Goal: Task Accomplishment & Management: Manage account settings

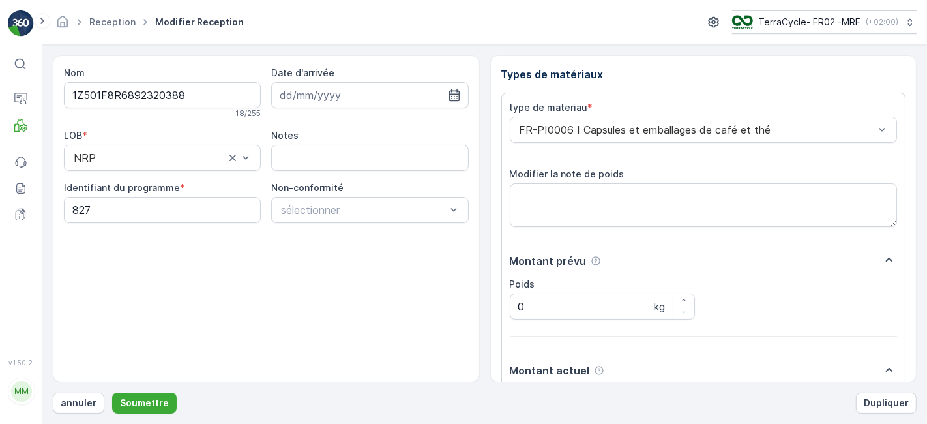
click at [112, 393] on button "Soumettre" at bounding box center [144, 403] width 65 height 21
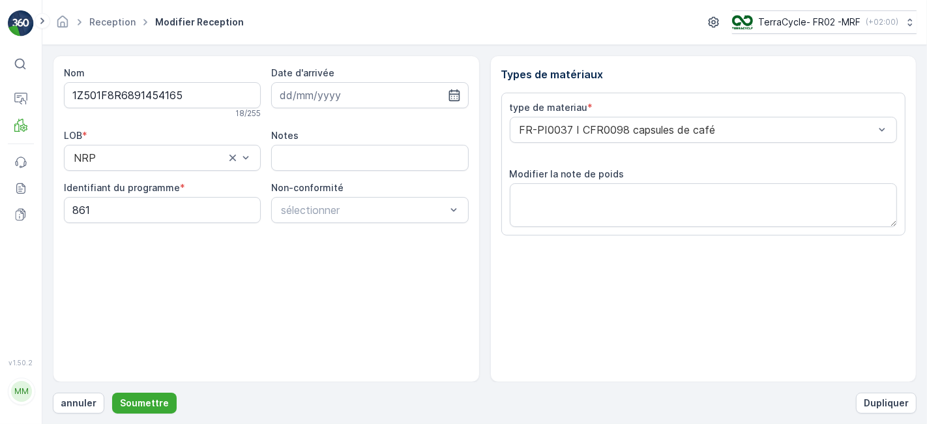
scroll to position [160, 0]
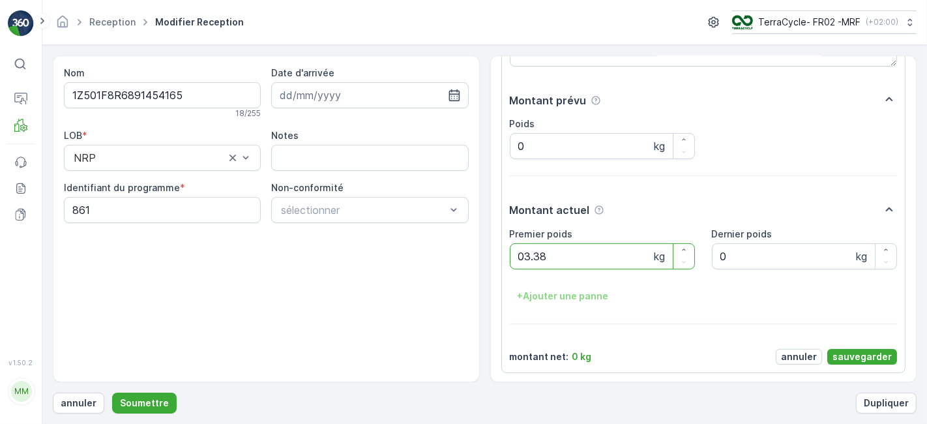
click at [112, 393] on button "Soumettre" at bounding box center [144, 403] width 65 height 21
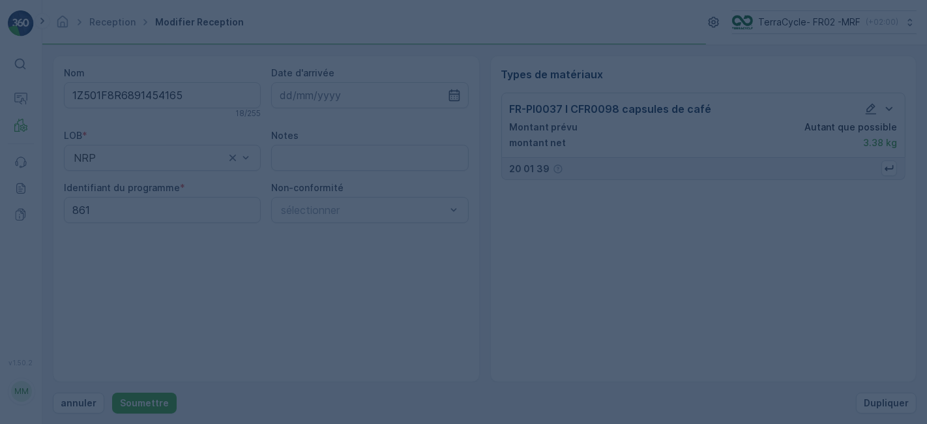
scroll to position [0, 0]
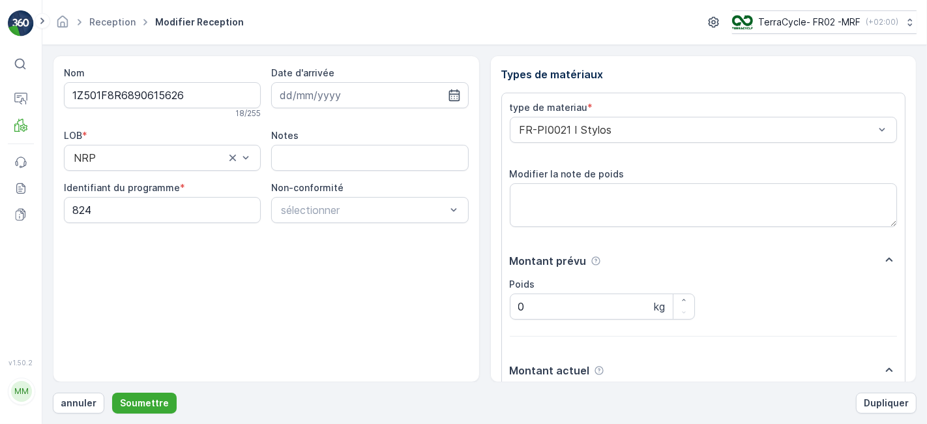
scroll to position [160, 0]
click at [112, 393] on button "Soumettre" at bounding box center [144, 403] width 65 height 21
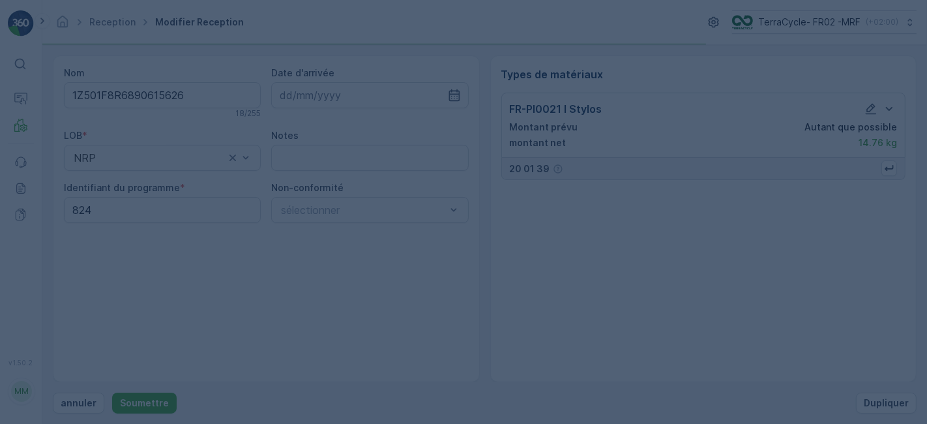
scroll to position [0, 0]
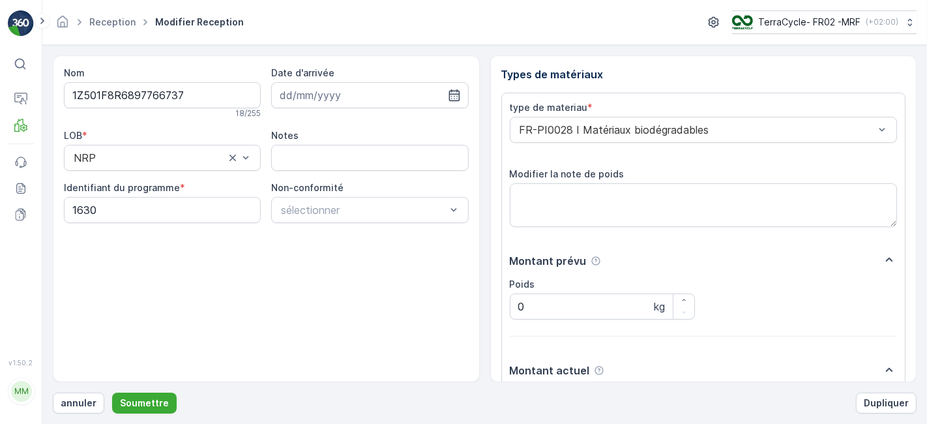
click at [112, 393] on button "Soumettre" at bounding box center [144, 403] width 65 height 21
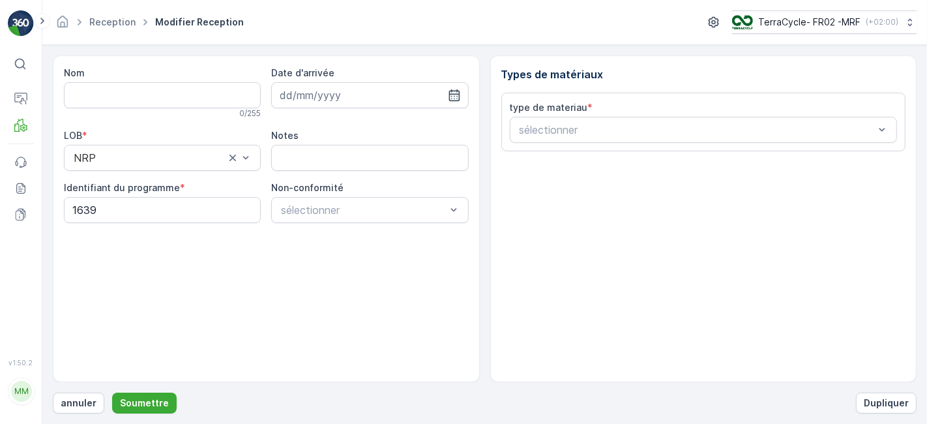
type input "1Z501F8R6896339058"
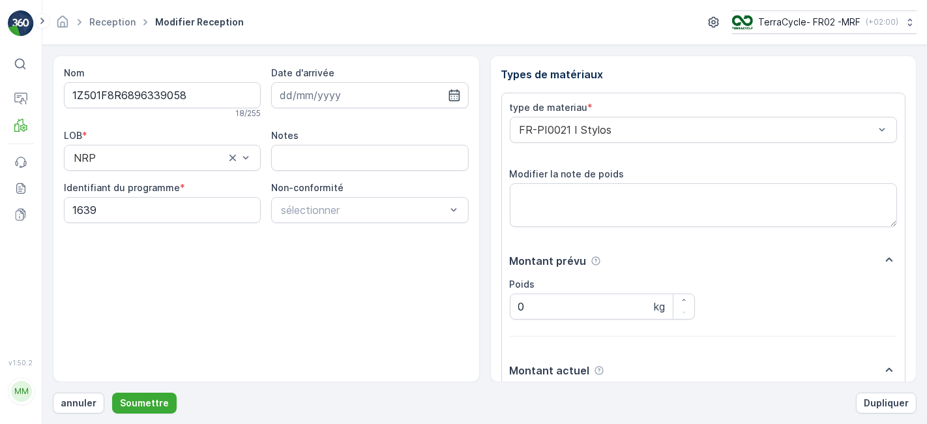
click at [112, 393] on button "Soumettre" at bounding box center [144, 403] width 65 height 21
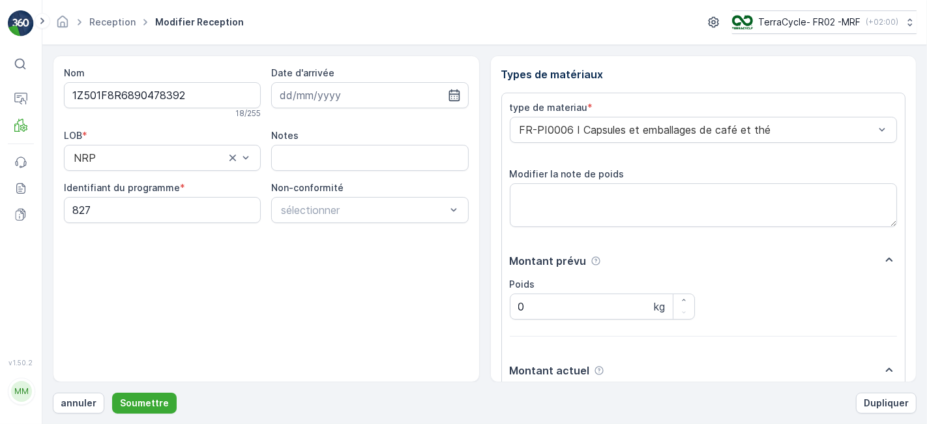
click at [112, 393] on button "Soumettre" at bounding box center [144, 403] width 65 height 21
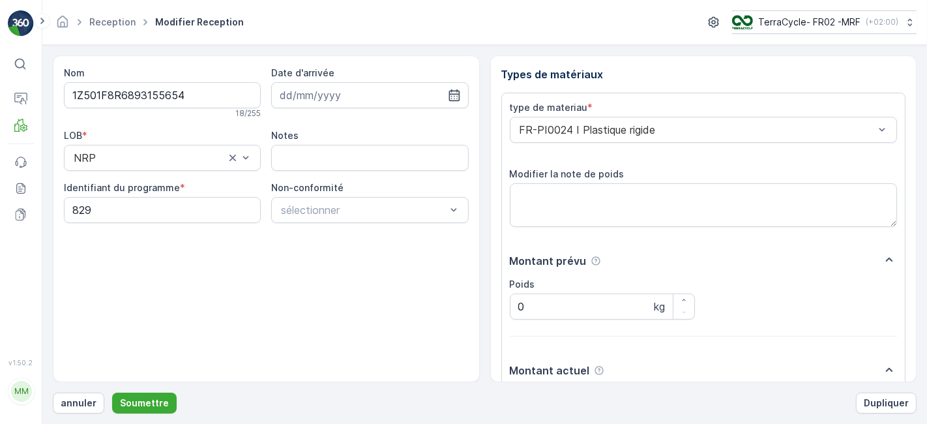
click at [112, 393] on button "Soumettre" at bounding box center [144, 403] width 65 height 21
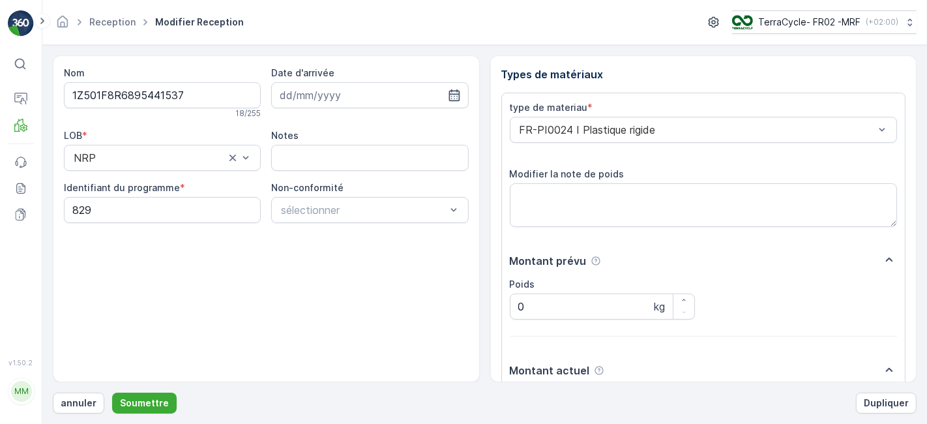
click at [112, 393] on button "Soumettre" at bounding box center [144, 403] width 65 height 21
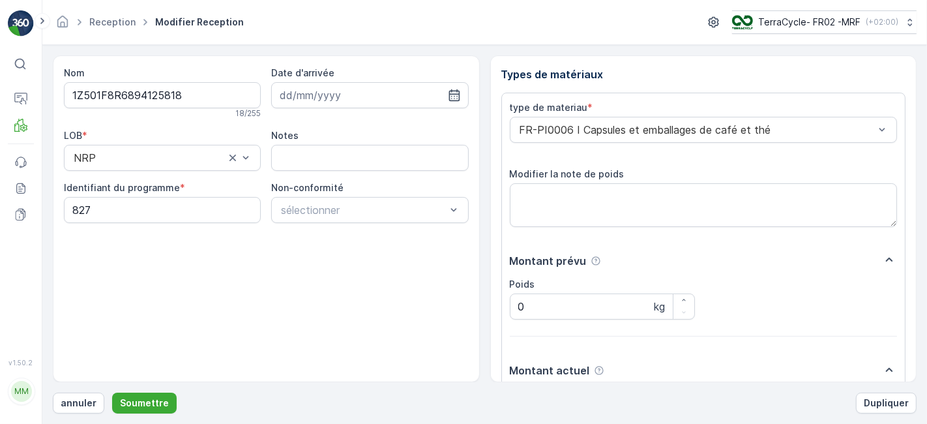
click at [112, 393] on button "Soumettre" at bounding box center [144, 403] width 65 height 21
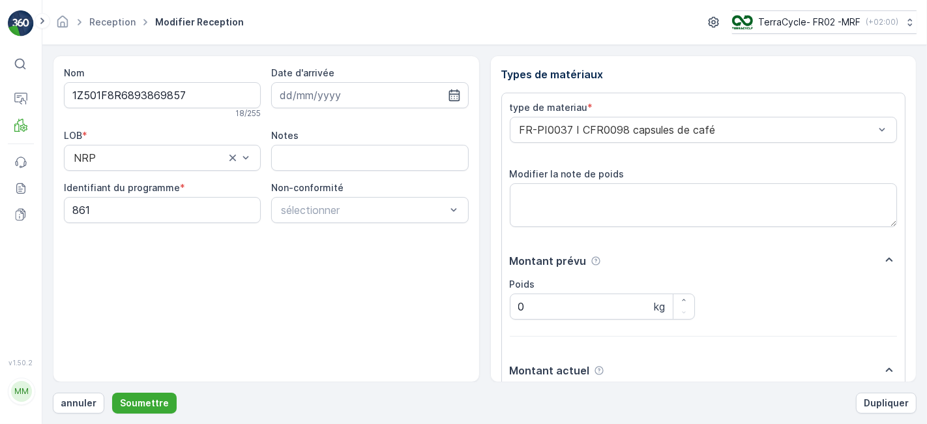
click at [112, 393] on button "Soumettre" at bounding box center [144, 403] width 65 height 21
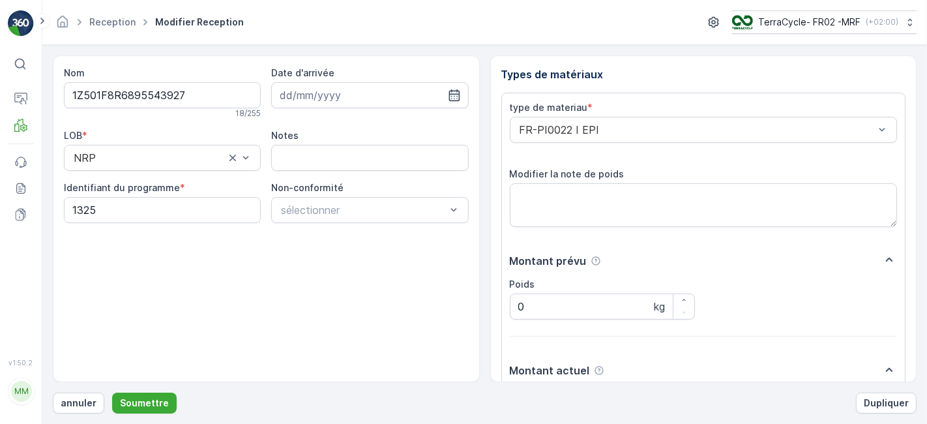
click at [112, 393] on button "Soumettre" at bounding box center [144, 403] width 65 height 21
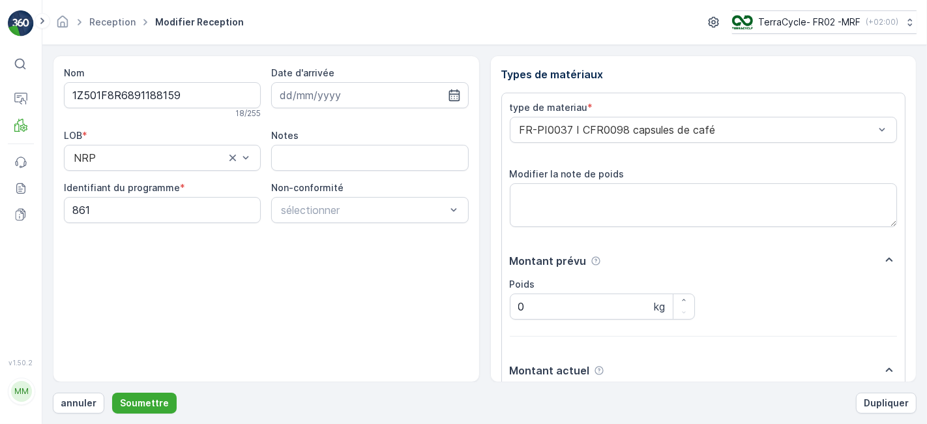
click at [112, 393] on button "Soumettre" at bounding box center [144, 403] width 65 height 21
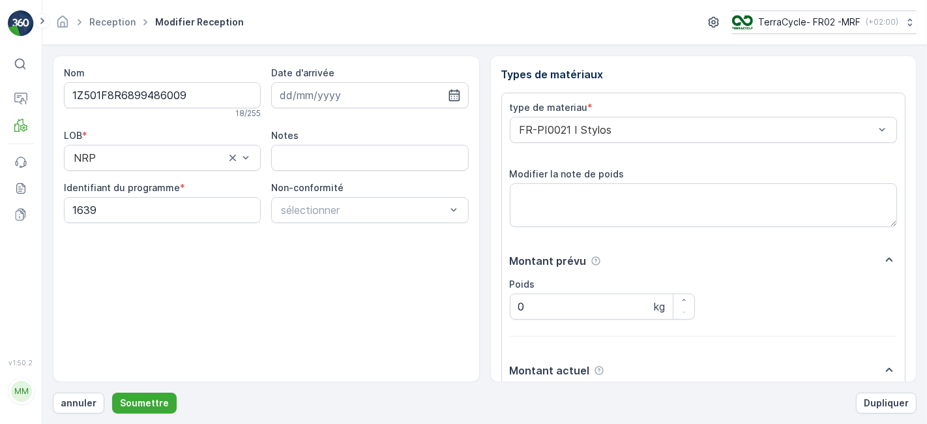
click at [112, 393] on button "Soumettre" at bounding box center [144, 403] width 65 height 21
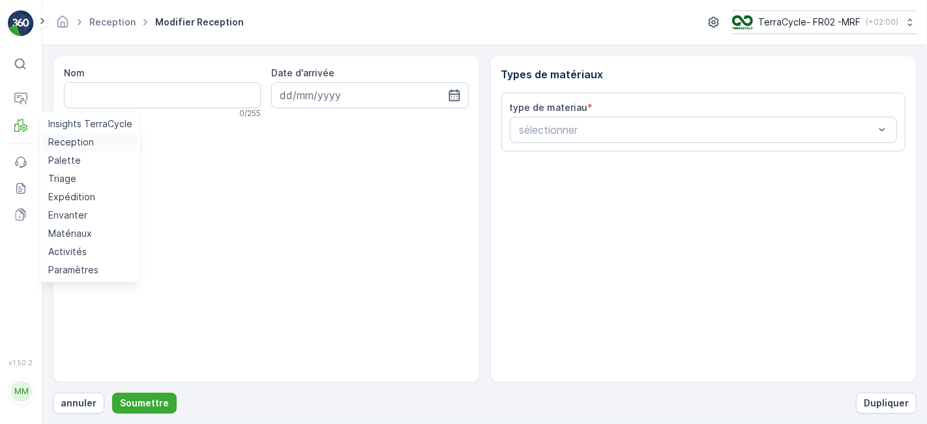
click at [55, 148] on p "Reception" at bounding box center [71, 142] width 46 height 13
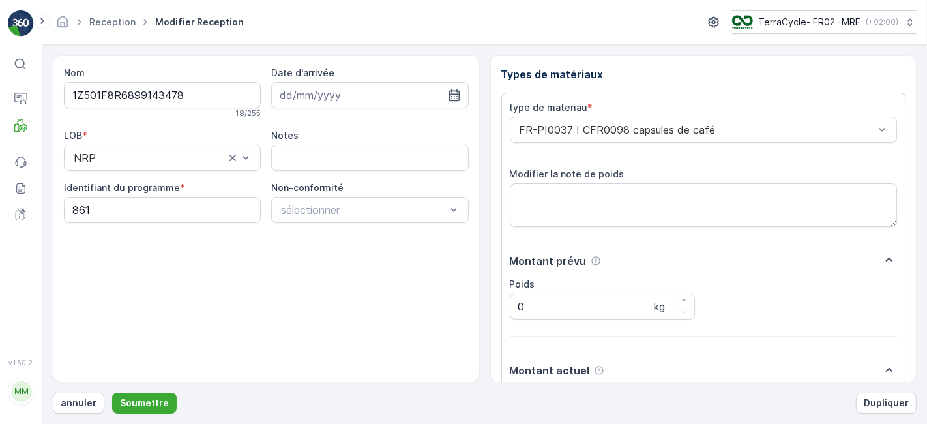
scroll to position [160, 0]
click at [112, 393] on button "Soumettre" at bounding box center [144, 403] width 65 height 21
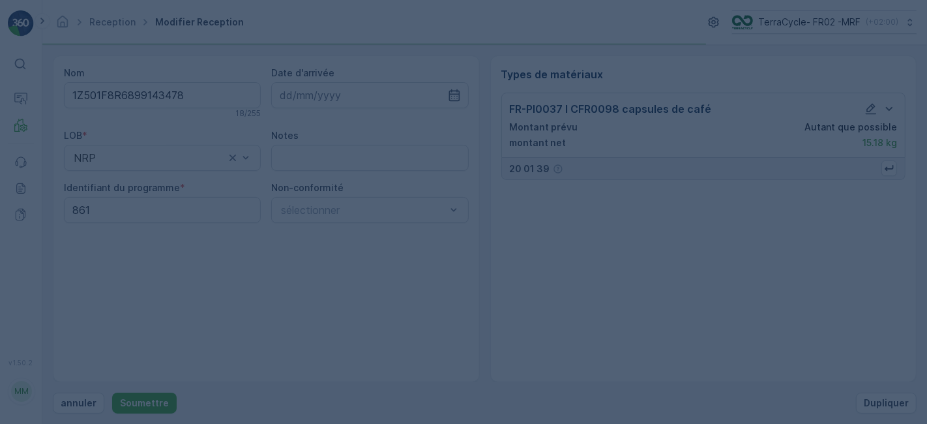
scroll to position [0, 0]
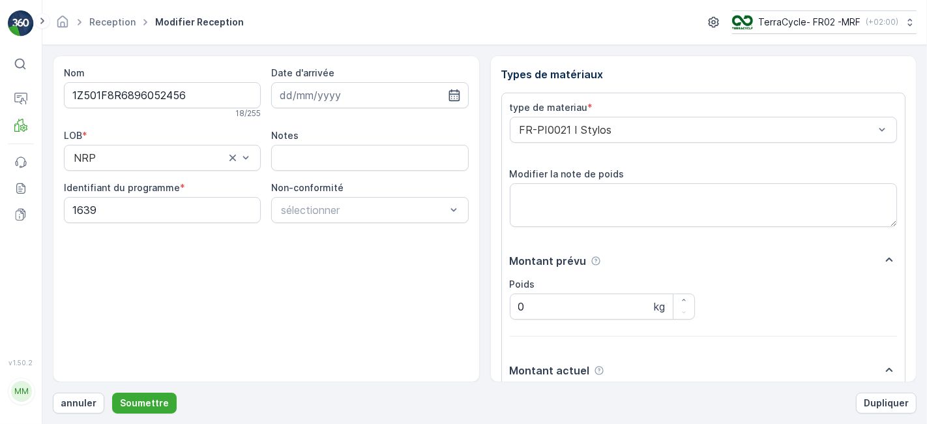
click at [112, 393] on button "Soumettre" at bounding box center [144, 403] width 65 height 21
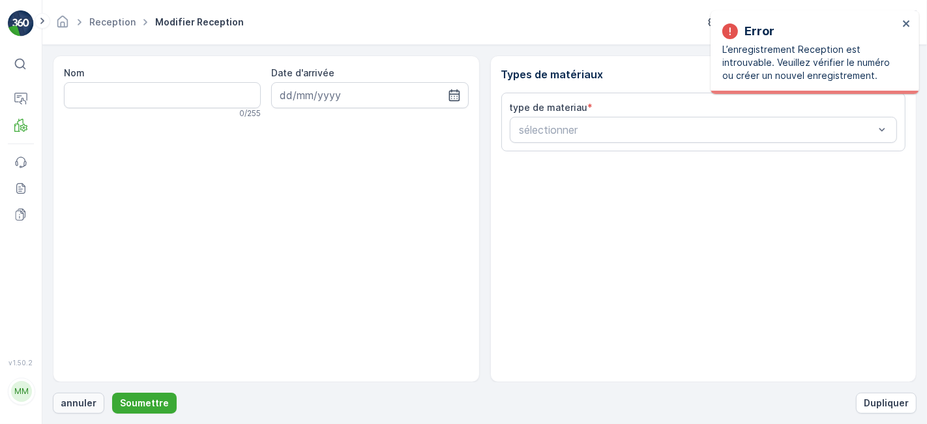
click at [87, 407] on p "annuler" at bounding box center [79, 403] width 36 height 13
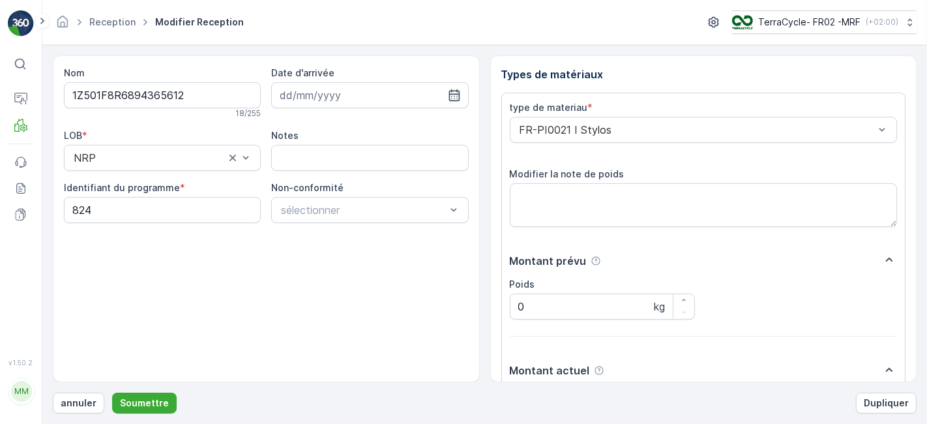
click at [112, 393] on button "Soumettre" at bounding box center [144, 403] width 65 height 21
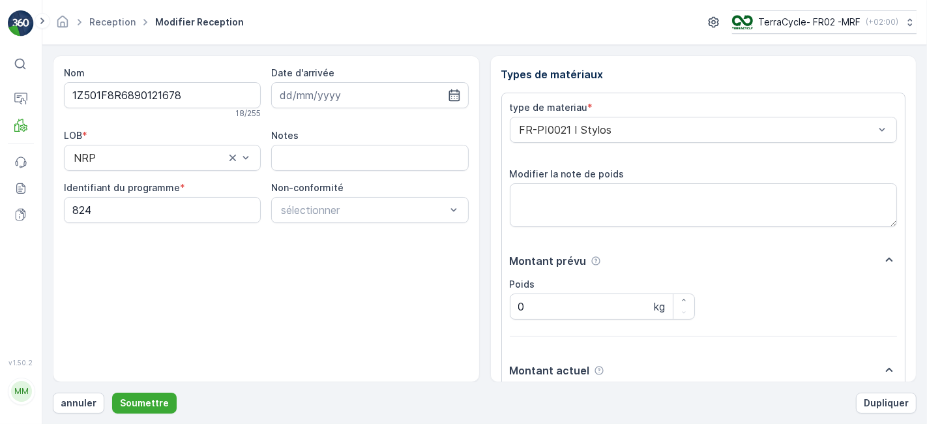
click at [112, 393] on button "Soumettre" at bounding box center [144, 403] width 65 height 21
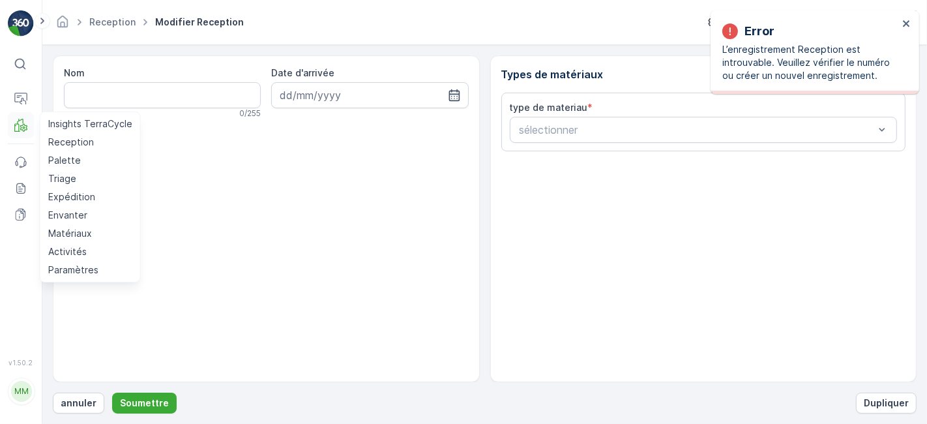
click at [20, 123] on icon at bounding box center [20, 125] width 13 height 13
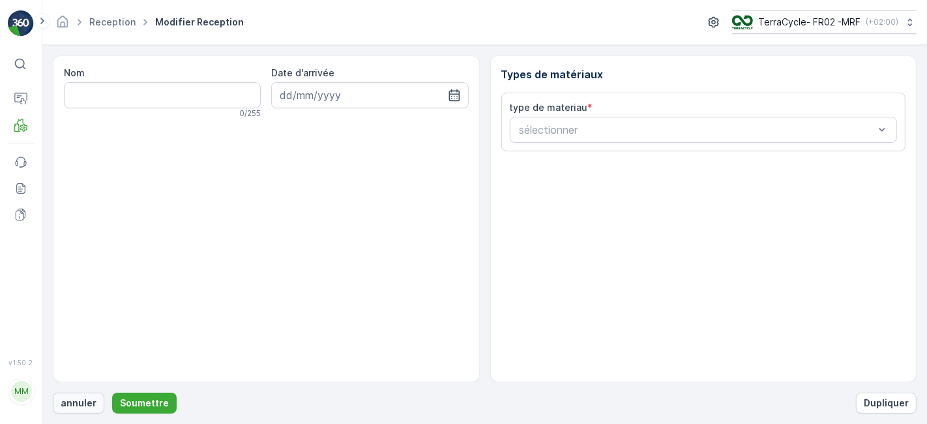
click at [73, 406] on p "annuler" at bounding box center [79, 403] width 36 height 13
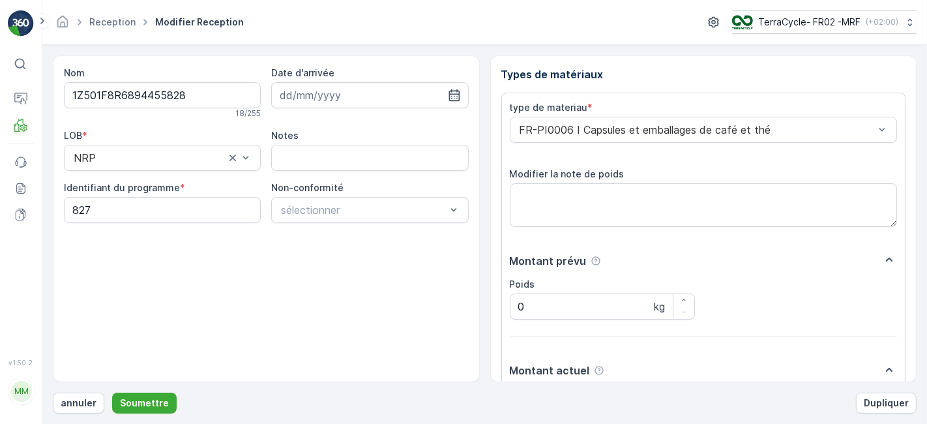
click at [112, 393] on button "Soumettre" at bounding box center [144, 403] width 65 height 21
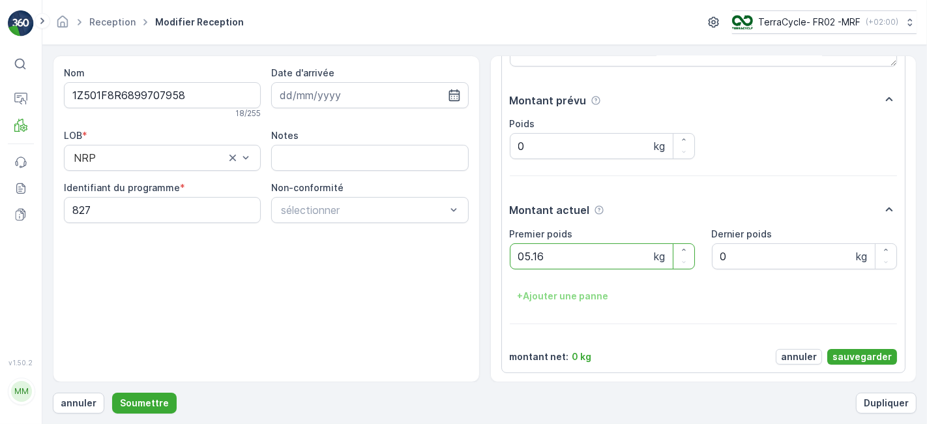
click at [112, 393] on button "Soumettre" at bounding box center [144, 403] width 65 height 21
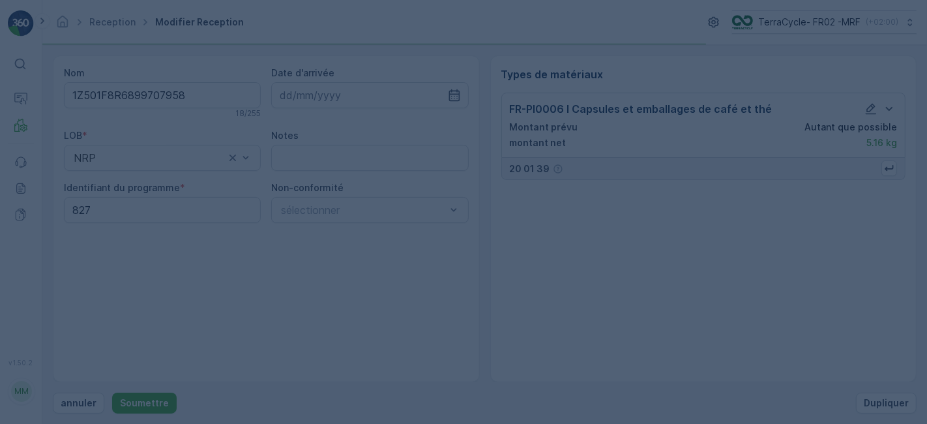
scroll to position [0, 0]
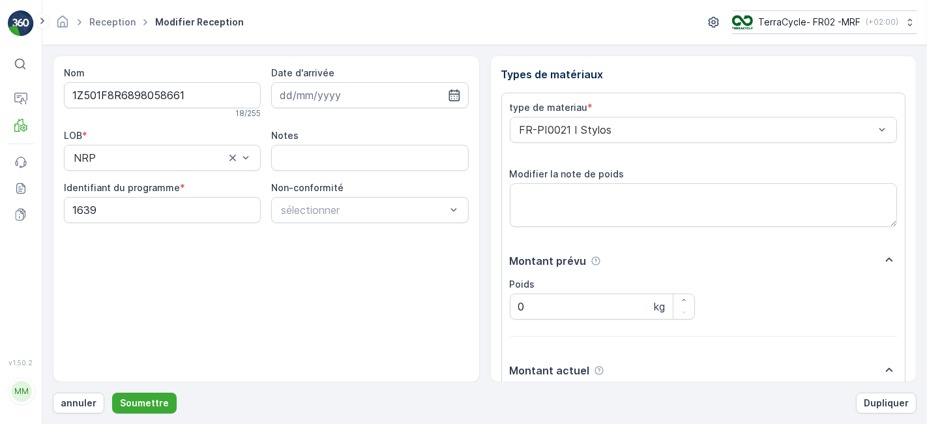
click at [112, 393] on button "Soumettre" at bounding box center [144, 403] width 65 height 21
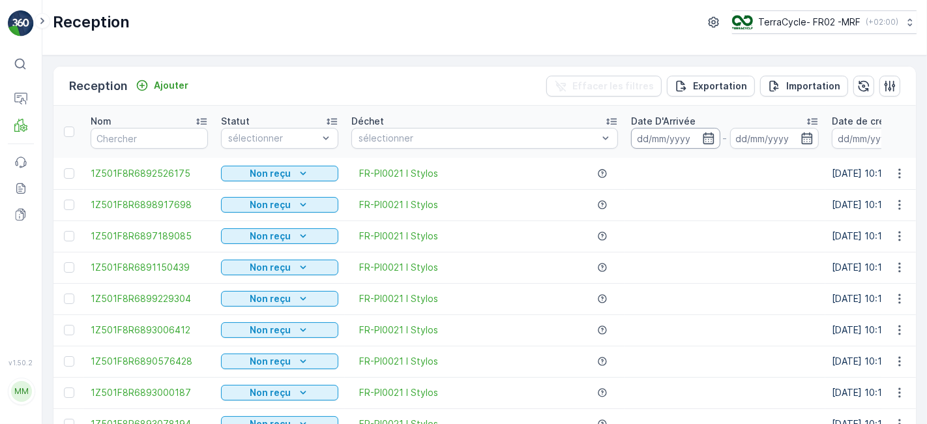
click at [637, 135] on input at bounding box center [675, 138] width 89 height 21
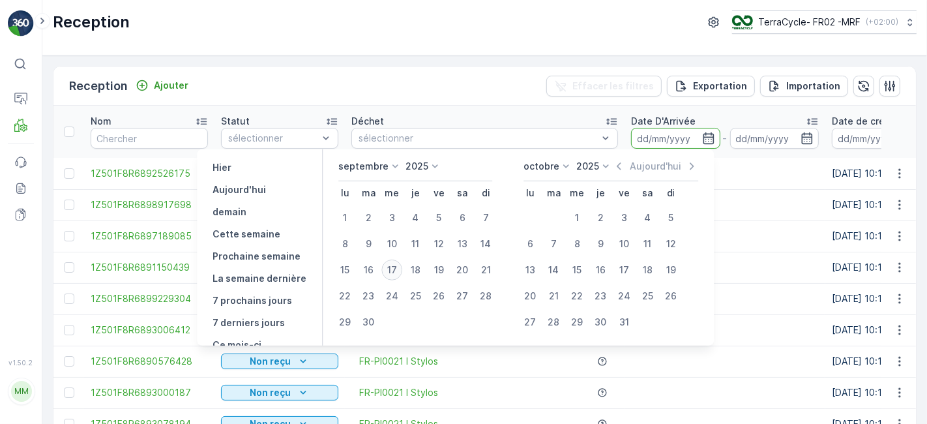
click at [397, 264] on div "17" at bounding box center [392, 270] width 21 height 21
type input "[DATE]"
click at [397, 264] on div "17" at bounding box center [392, 270] width 21 height 21
type input "[DATE]"
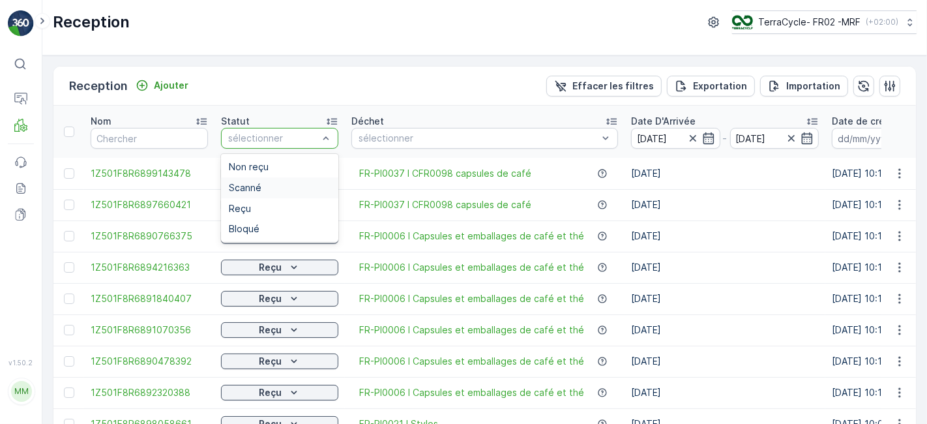
click at [297, 189] on div "Scanné" at bounding box center [280, 188] width 102 height 10
